Goal: Task Accomplishment & Management: Use online tool/utility

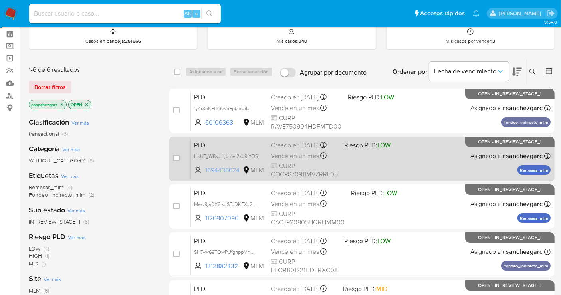
scroll to position [44, 0]
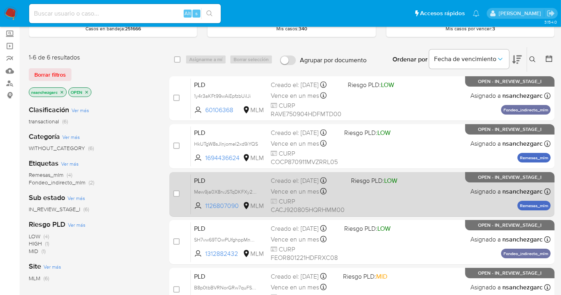
click at [282, 188] on span "Vence en un mes" at bounding box center [295, 191] width 48 height 9
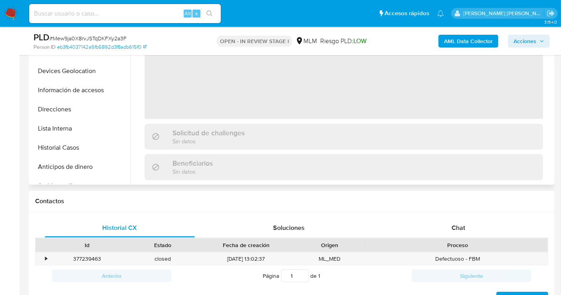
scroll to position [266, 0]
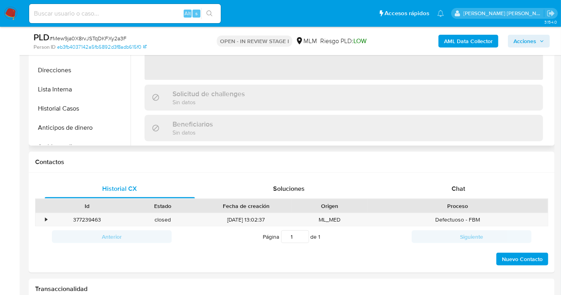
select select "10"
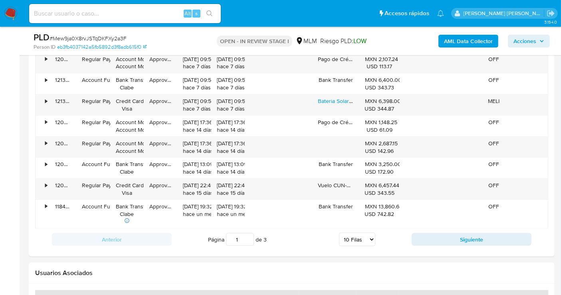
scroll to position [976, 0]
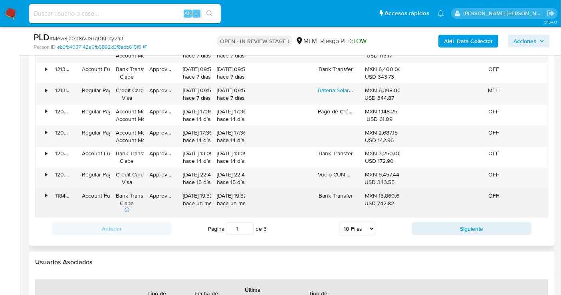
click at [46, 195] on div "•" at bounding box center [46, 196] width 2 height 8
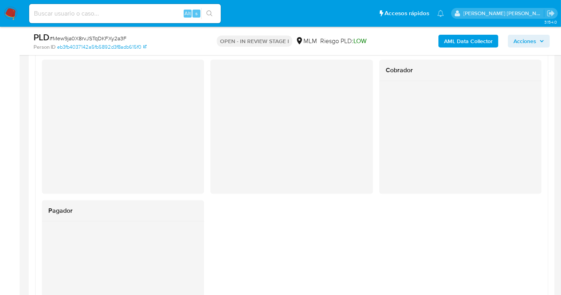
scroll to position [1154, 0]
